Goal: Information Seeking & Learning: Compare options

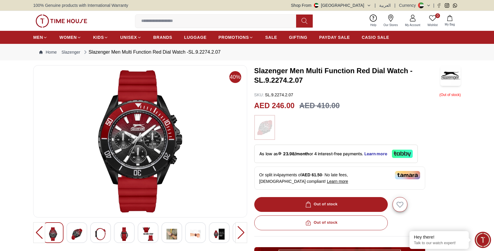
scroll to position [10, 0]
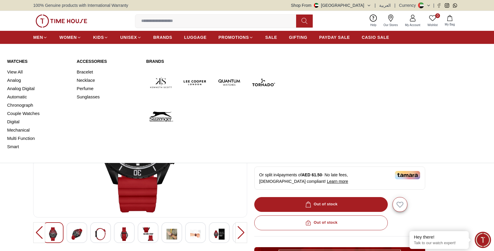
click at [164, 114] on img at bounding box center [160, 116] width 29 height 29
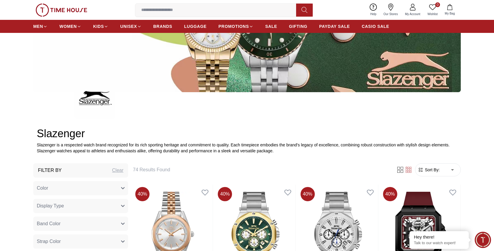
scroll to position [275, 0]
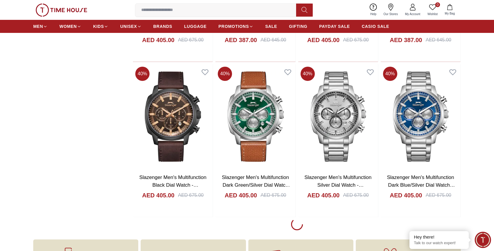
scroll to position [943, 0]
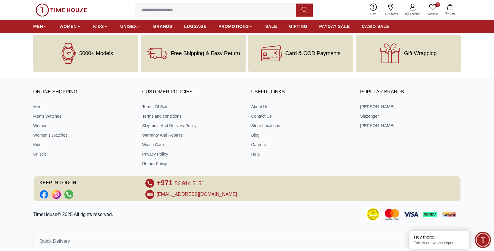
scroll to position [2621, 0]
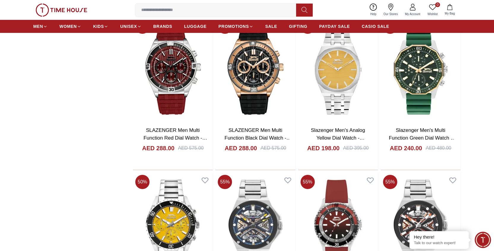
scroll to position [2543, 0]
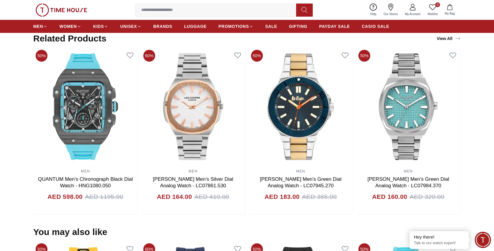
scroll to position [381, 0]
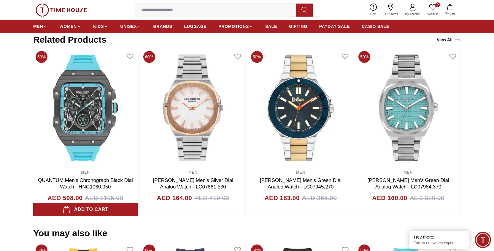
click at [89, 106] on img at bounding box center [85, 108] width 104 height 119
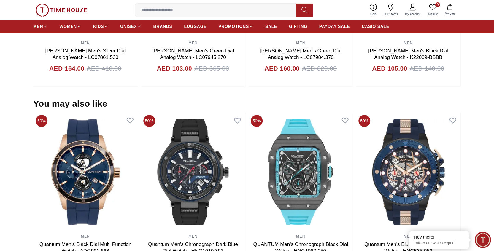
scroll to position [54, 0]
